Goal: Information Seeking & Learning: Check status

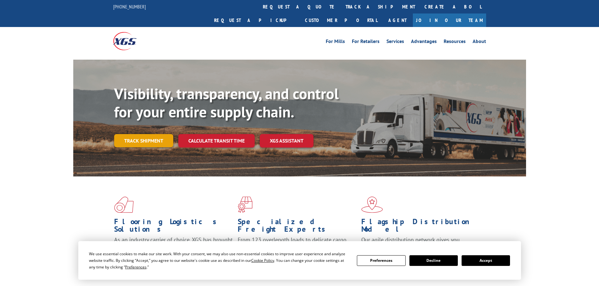
click at [149, 134] on link "Track shipment" at bounding box center [143, 140] width 59 height 13
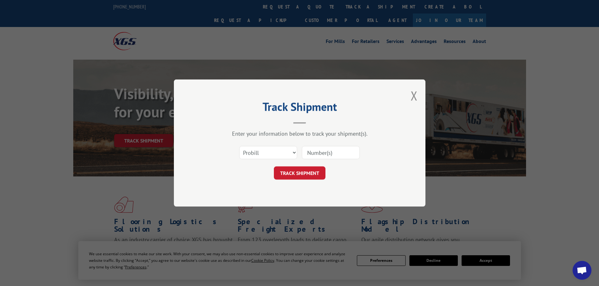
paste input "17611481"
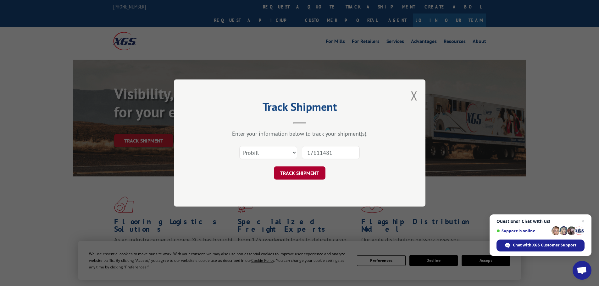
type input "17611481"
click at [303, 178] on button "TRACK SHIPMENT" at bounding box center [300, 173] width 52 height 13
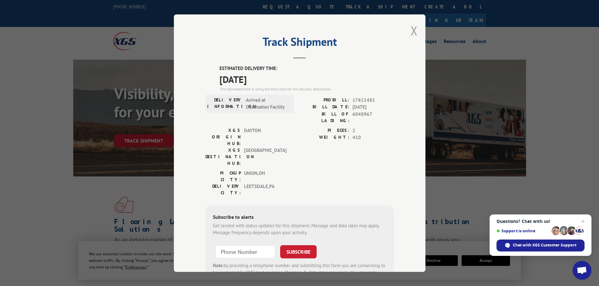
click at [411, 30] on button "Close modal" at bounding box center [414, 30] width 7 height 17
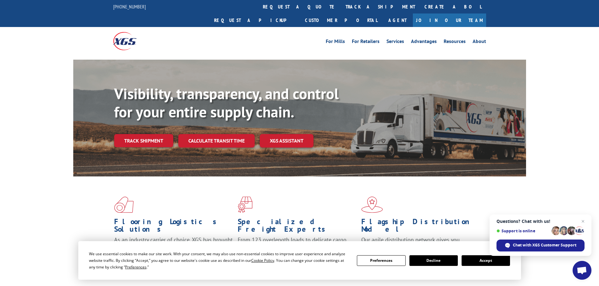
drag, startPoint x: 274, startPoint y: 8, endPoint x: 275, endPoint y: 28, distance: 19.8
click at [341, 8] on link "track a shipment" at bounding box center [380, 7] width 79 height 14
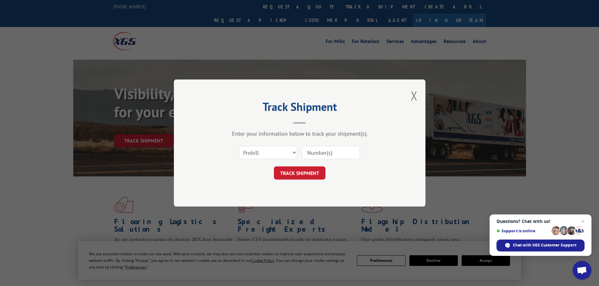
paste input "17611481"
type input "17611481"
click at [290, 176] on button "TRACK SHIPMENT" at bounding box center [300, 173] width 52 height 13
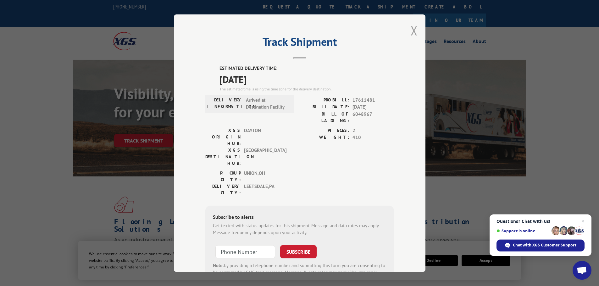
click at [411, 31] on button "Close modal" at bounding box center [414, 30] width 7 height 17
